Goal: Navigation & Orientation: Find specific page/section

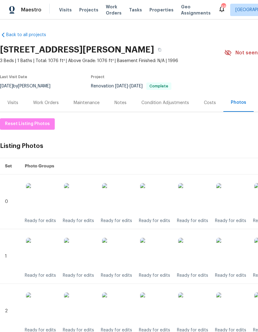
click at [120, 106] on div "Notes" at bounding box center [120, 103] width 12 height 6
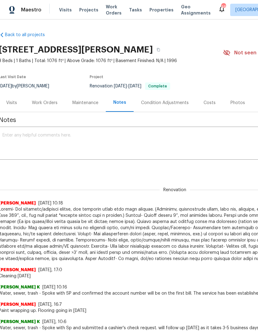
scroll to position [0, 1]
click at [238, 106] on div "Photos" at bounding box center [237, 103] width 15 height 6
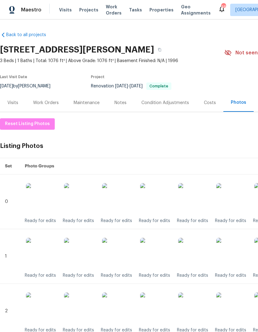
click at [175, 112] on div "Condition Adjustments" at bounding box center [165, 103] width 62 height 18
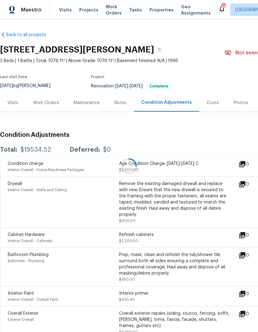
scroll to position [9, 0]
click at [208, 100] on div "Costs" at bounding box center [213, 103] width 12 height 6
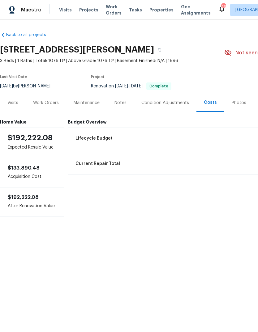
click at [53, 106] on div "Work Orders" at bounding box center [46, 103] width 26 height 6
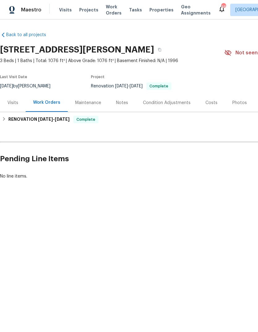
click at [158, 106] on div "Condition Adjustments" at bounding box center [167, 103] width 48 height 6
